Goal: Task Accomplishment & Management: Manage account settings

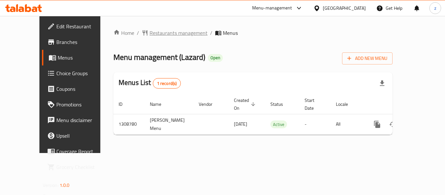
click at [149, 35] on span "Restaurants management" at bounding box center [178, 33] width 58 height 8
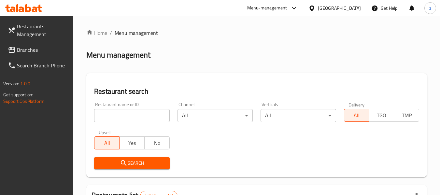
click at [109, 118] on input "search" at bounding box center [131, 115] width 75 height 13
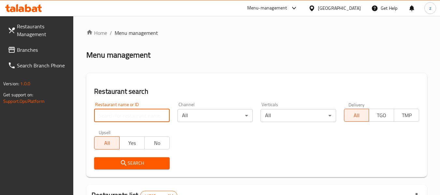
paste input "775481"
type input "775481"
click at [33, 48] on span "Branches" at bounding box center [42, 50] width 51 height 8
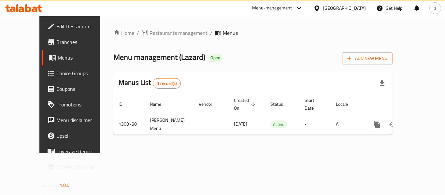
click at [56, 76] on span "Choice Groups" at bounding box center [82, 73] width 52 height 8
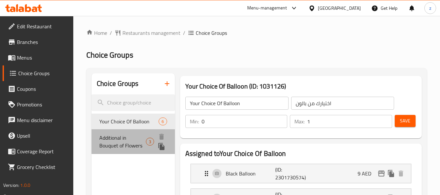
click at [107, 145] on span "Additional in Bouquet of Flowers" at bounding box center [122, 142] width 47 height 16
type input "Additional in Bouquet of Flowers"
type input "إضافات لباقات الزهور"
type input "2"
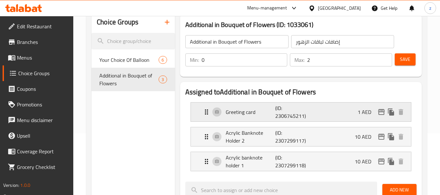
scroll to position [130, 0]
